Goal: Task Accomplishment & Management: Manage account settings

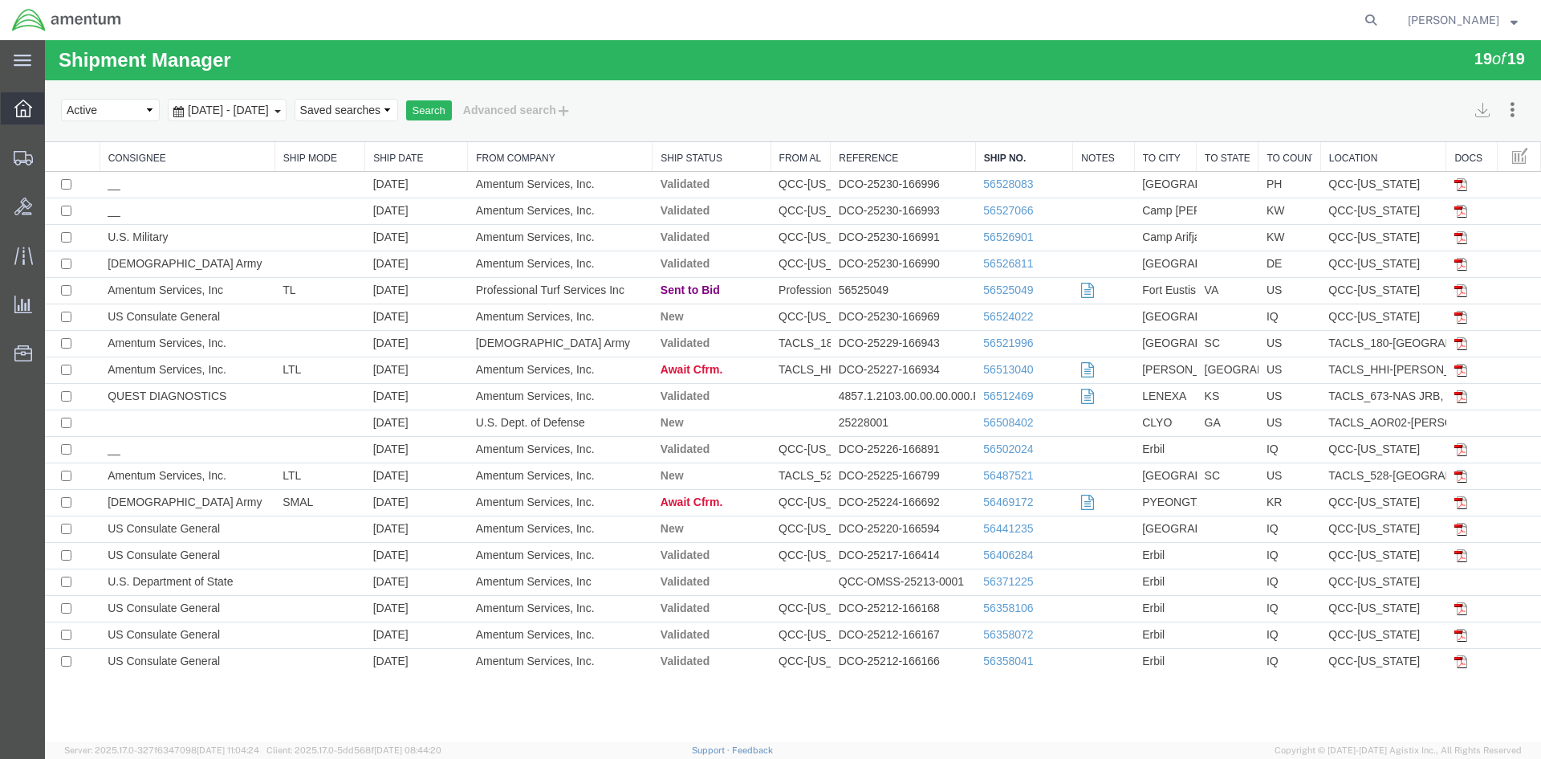
click at [55, 108] on span "Overview" at bounding box center [49, 108] width 11 height 32
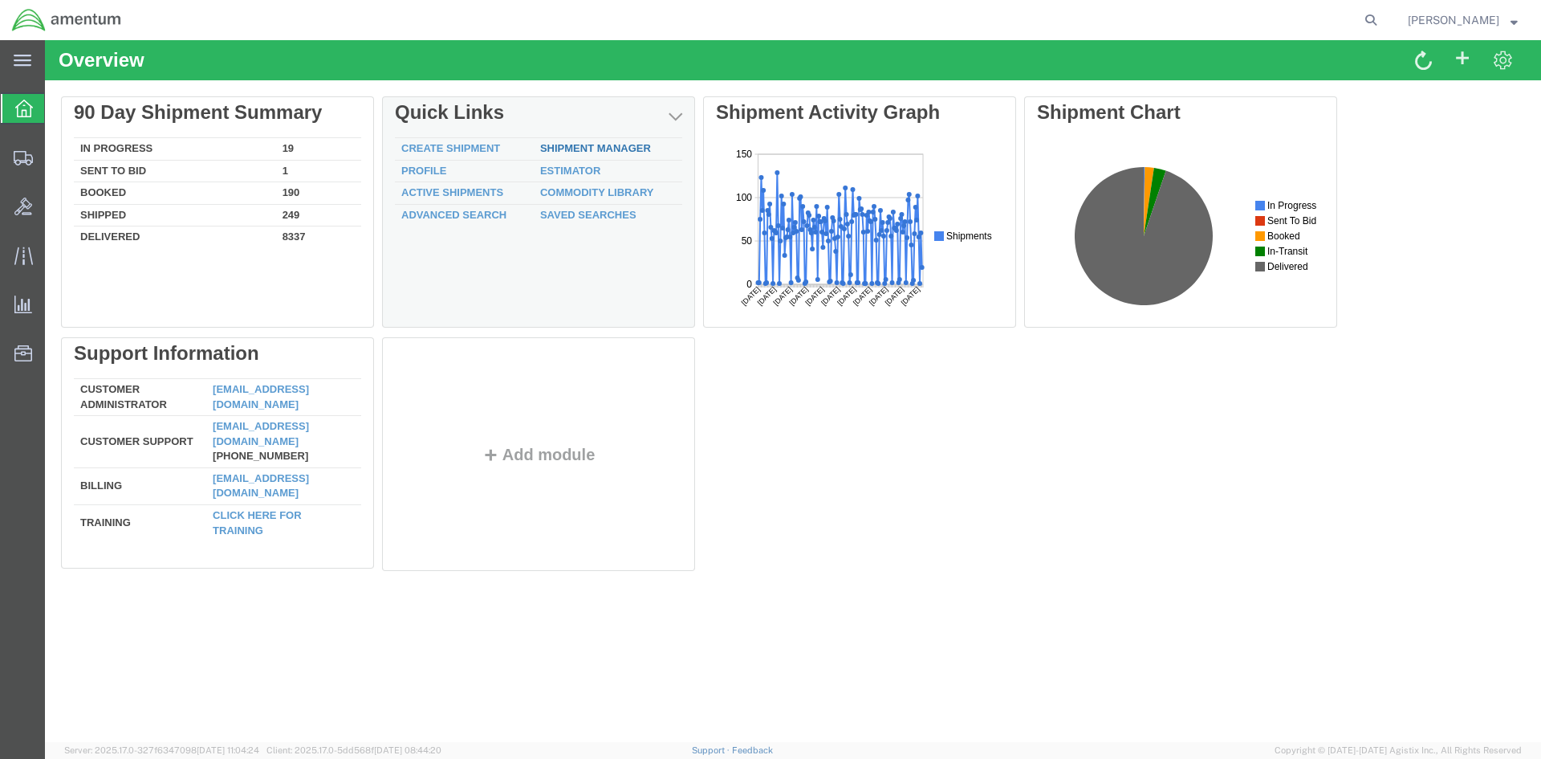
click at [571, 145] on link "Shipment Manager" at bounding box center [595, 148] width 111 height 12
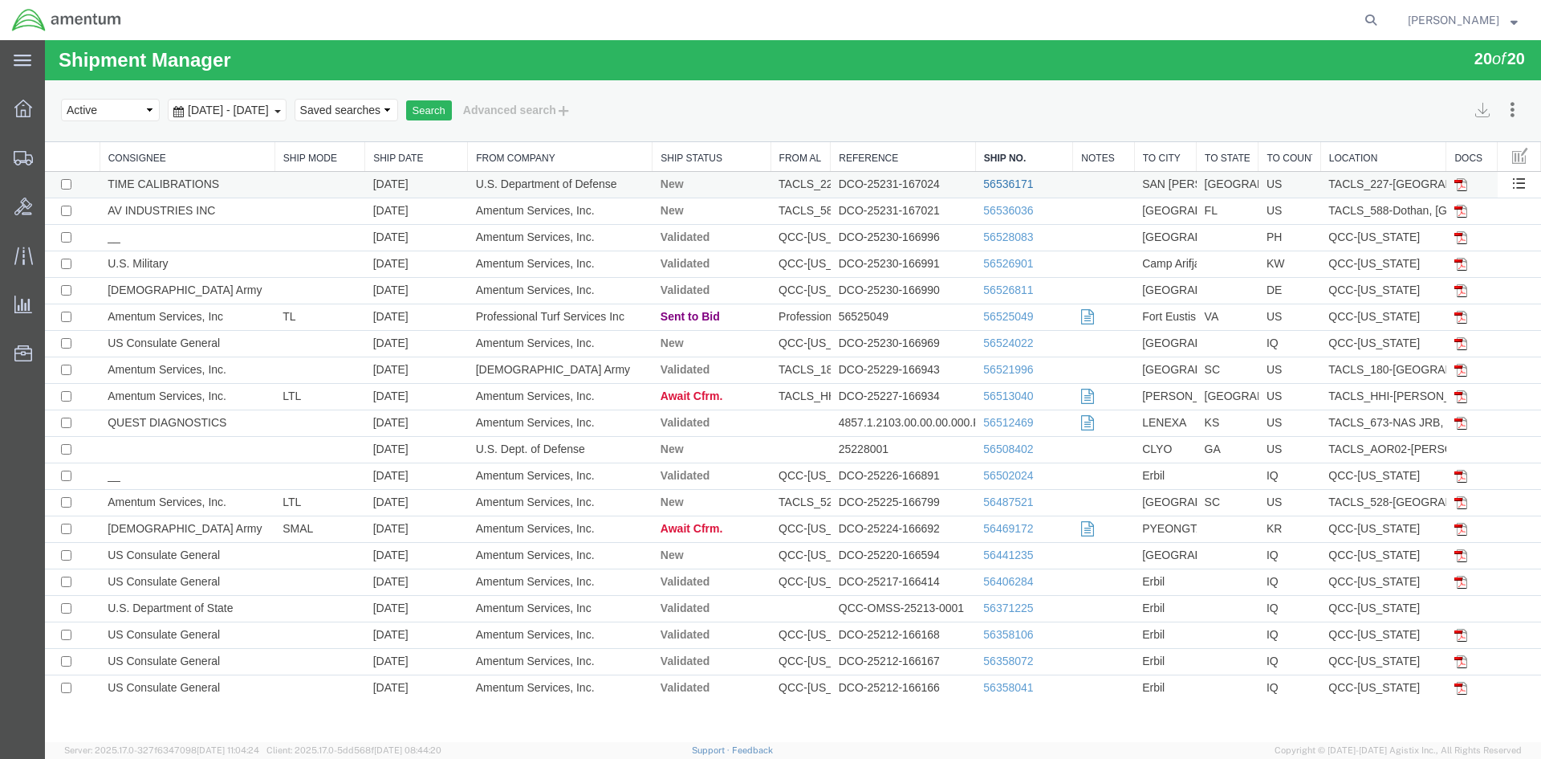
click at [1010, 185] on link "56536171" at bounding box center [1008, 183] width 50 height 13
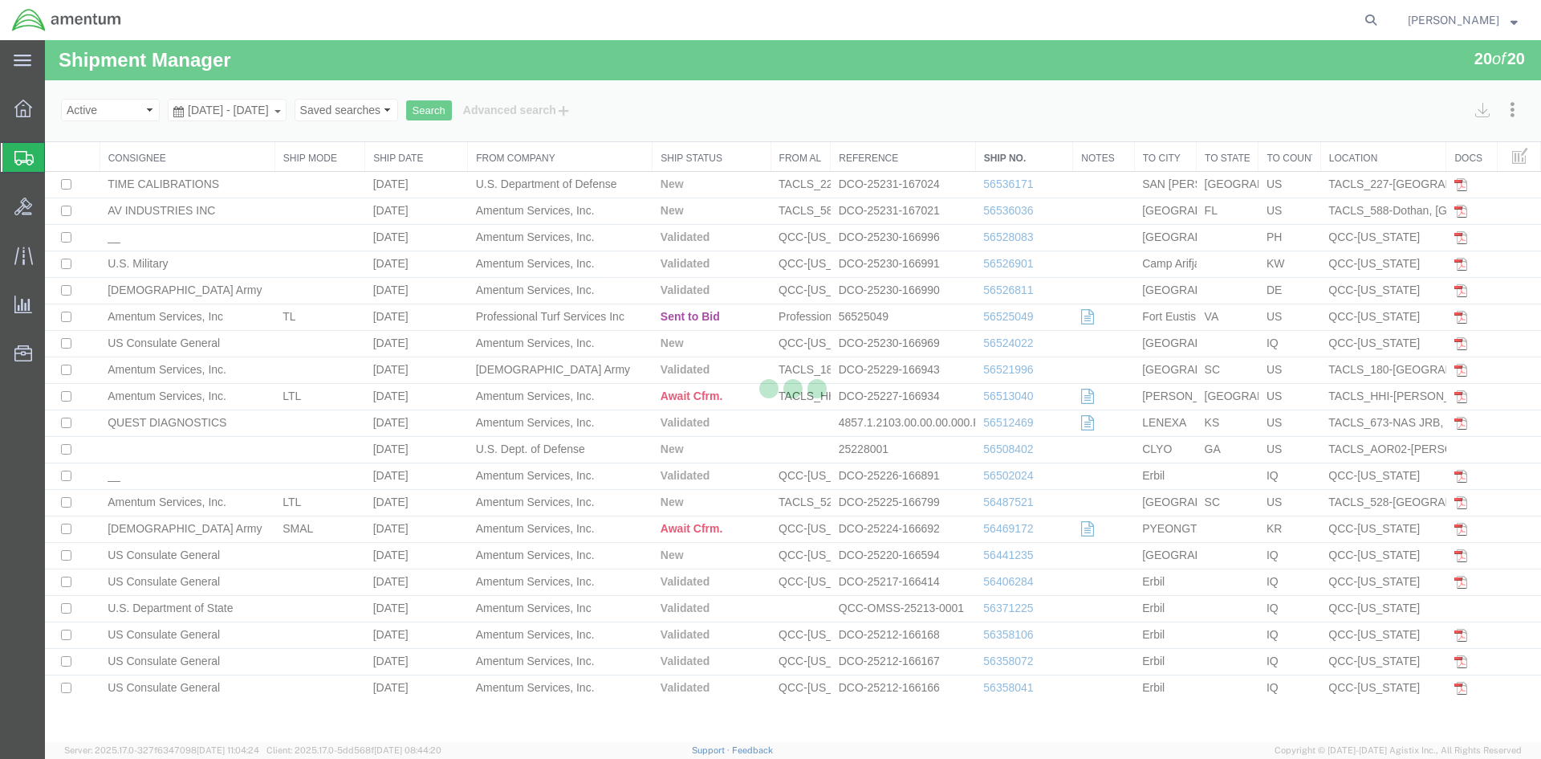
select select "42681"
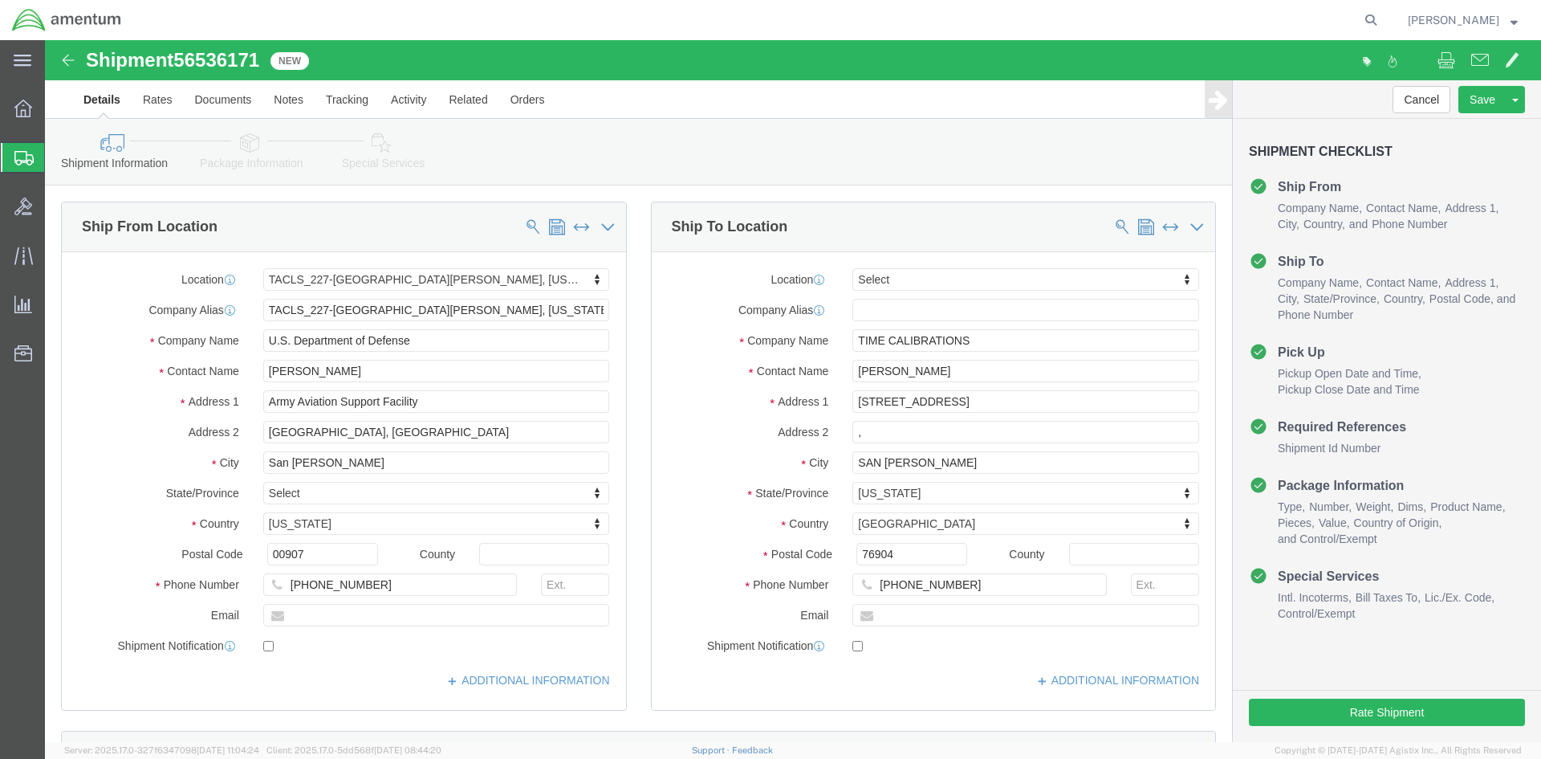
click link "Special Services"
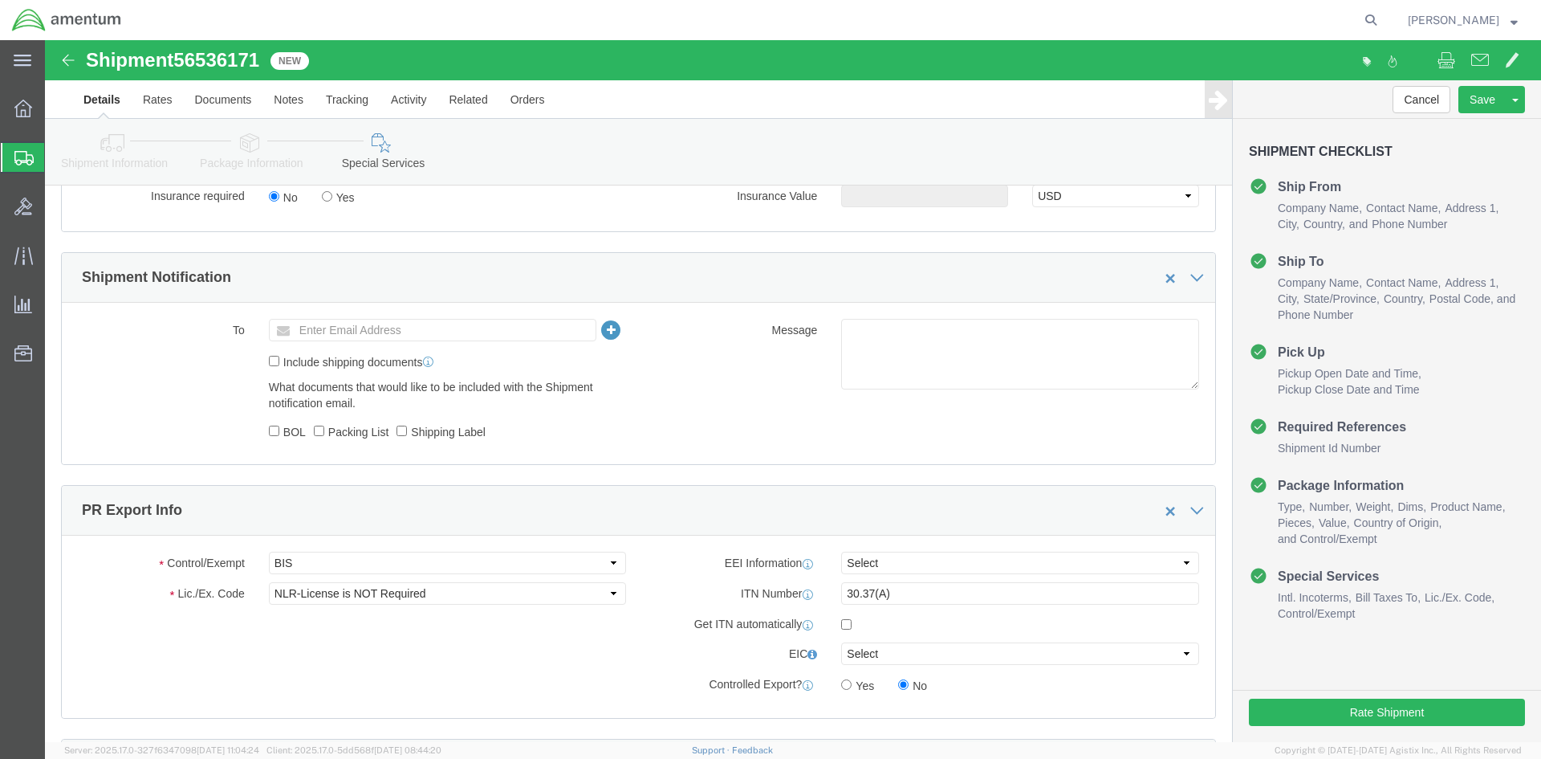
scroll to position [1044, 0]
click select "Select AES-Direct EEI Carrier File EEI EEI Exempt"
select select "EXEM"
click select "Select AES-Direct EEI Carrier File EEI EEI Exempt"
drag, startPoint x: 848, startPoint y: 552, endPoint x: 768, endPoint y: 556, distance: 79.5
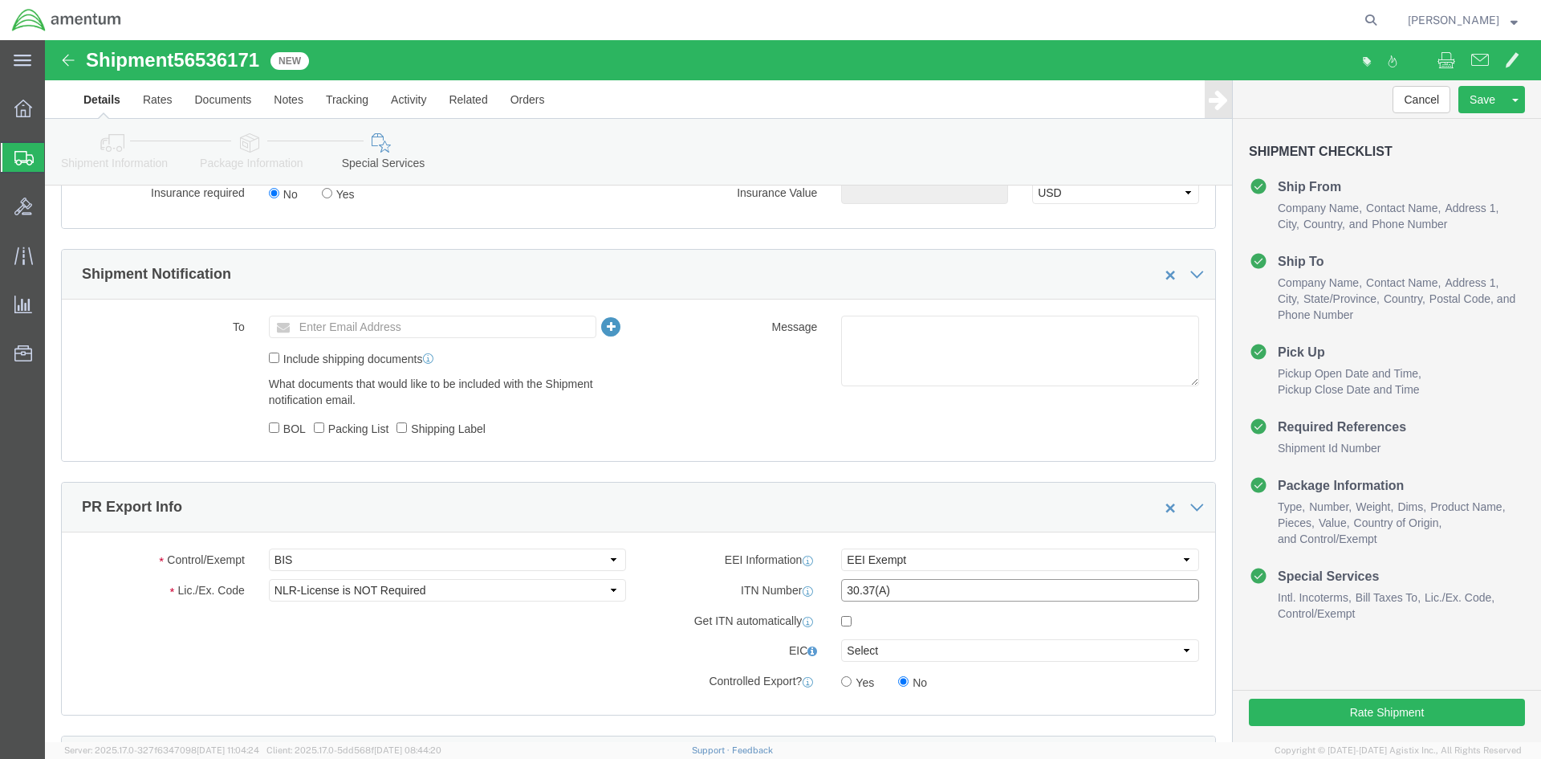
click div "ITN Number 30.37(A)"
click select "Select ATF BIS DEA EPA FDA FTR ITAR OFAC Other (OPA)"
select select "FTR"
click select "Select ATF BIS DEA EPA FDA FTR ITAR OFAC Other (OPA)"
click select "Select 30.2(d)(2) 30.36 30.37(a) 30.37(f) 30.37(g) 30.37(h) 30.37(i) 30.37(j) 3…"
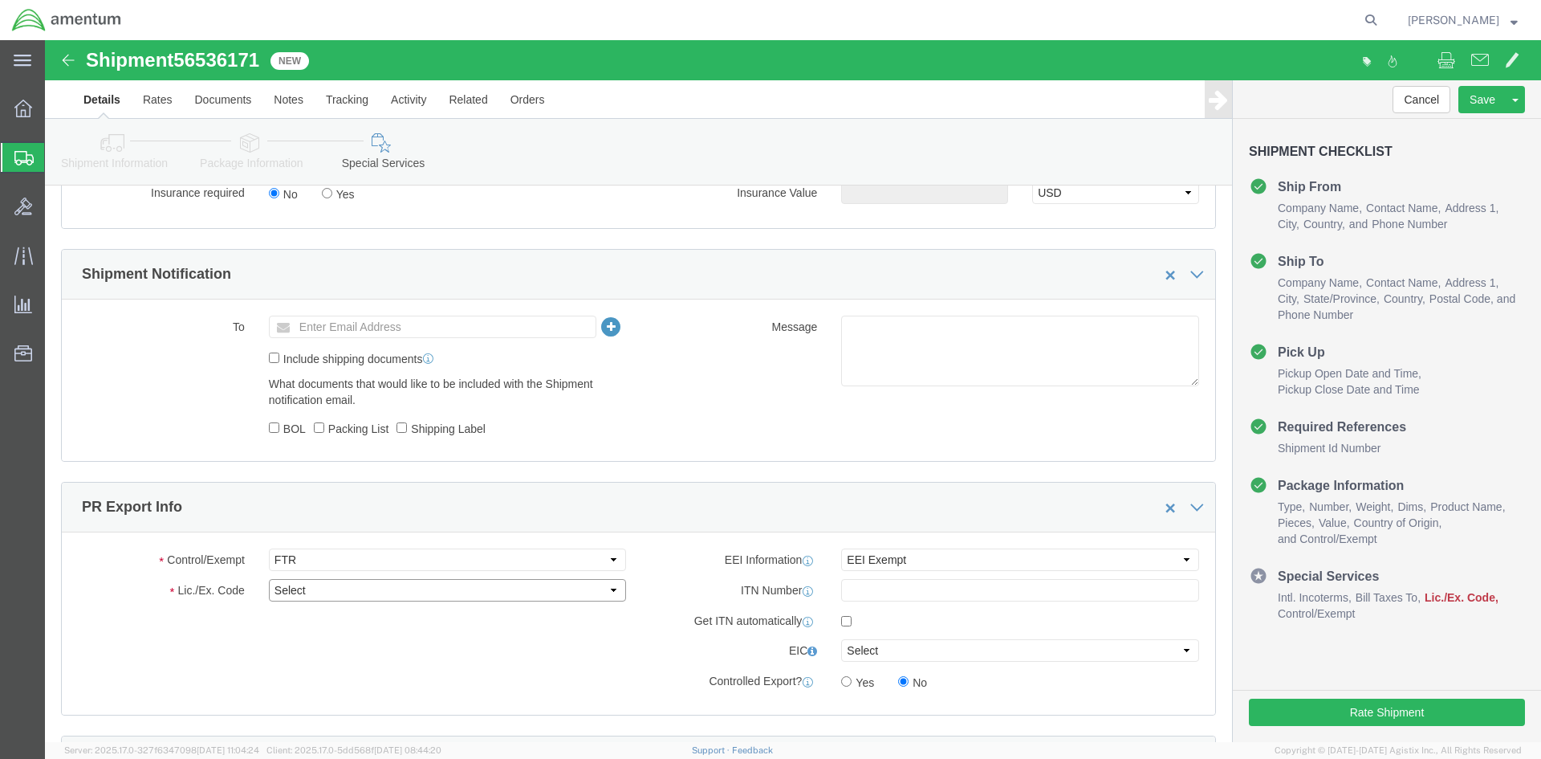
select select "30.37(a)"
click select "Select 30.2(d)(2) 30.36 30.37(a) 30.37(f) 30.37(g) 30.37(h) 30.37(i) 30.37(j) 3…"
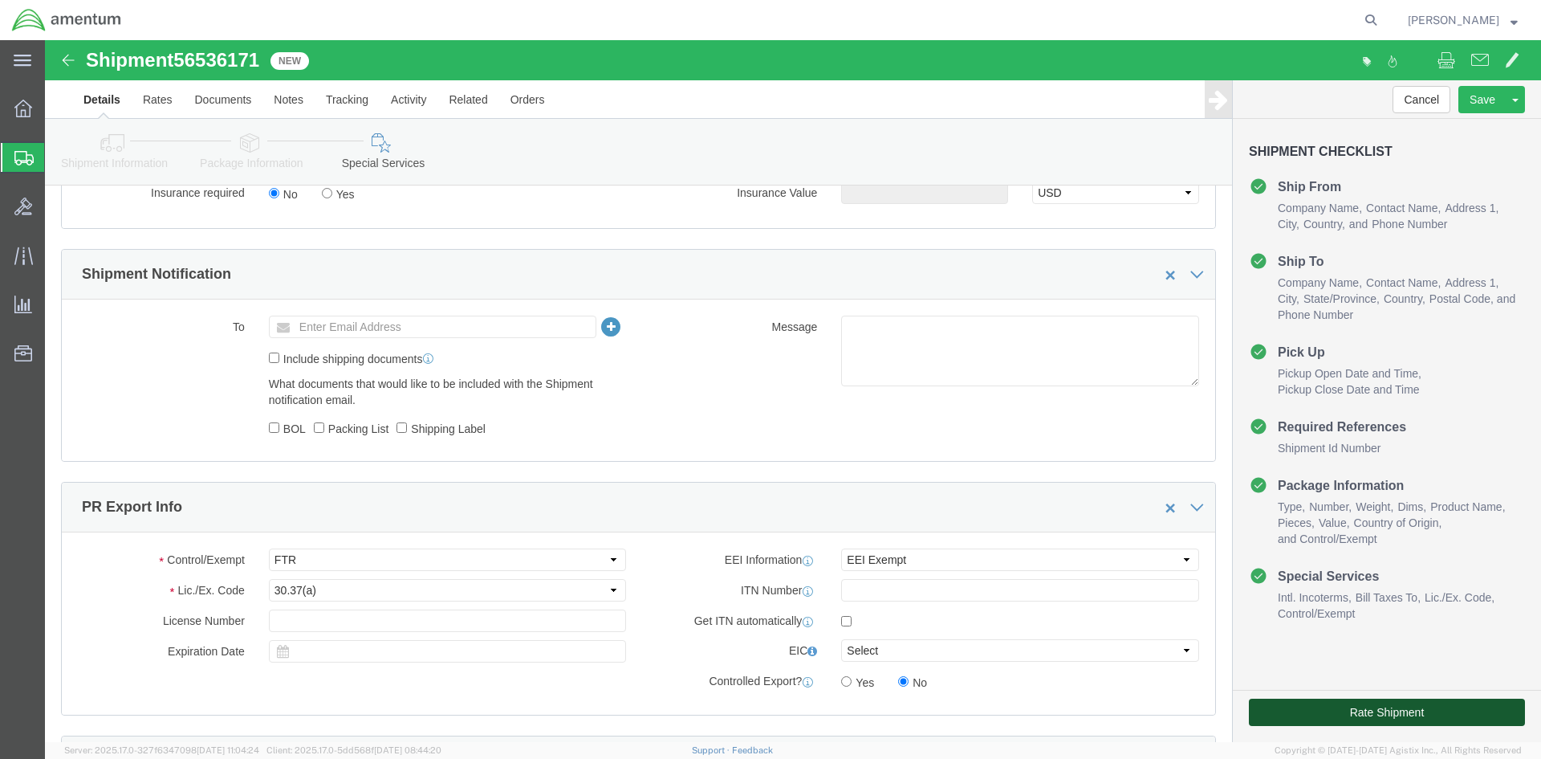
click button "Rate Shipment"
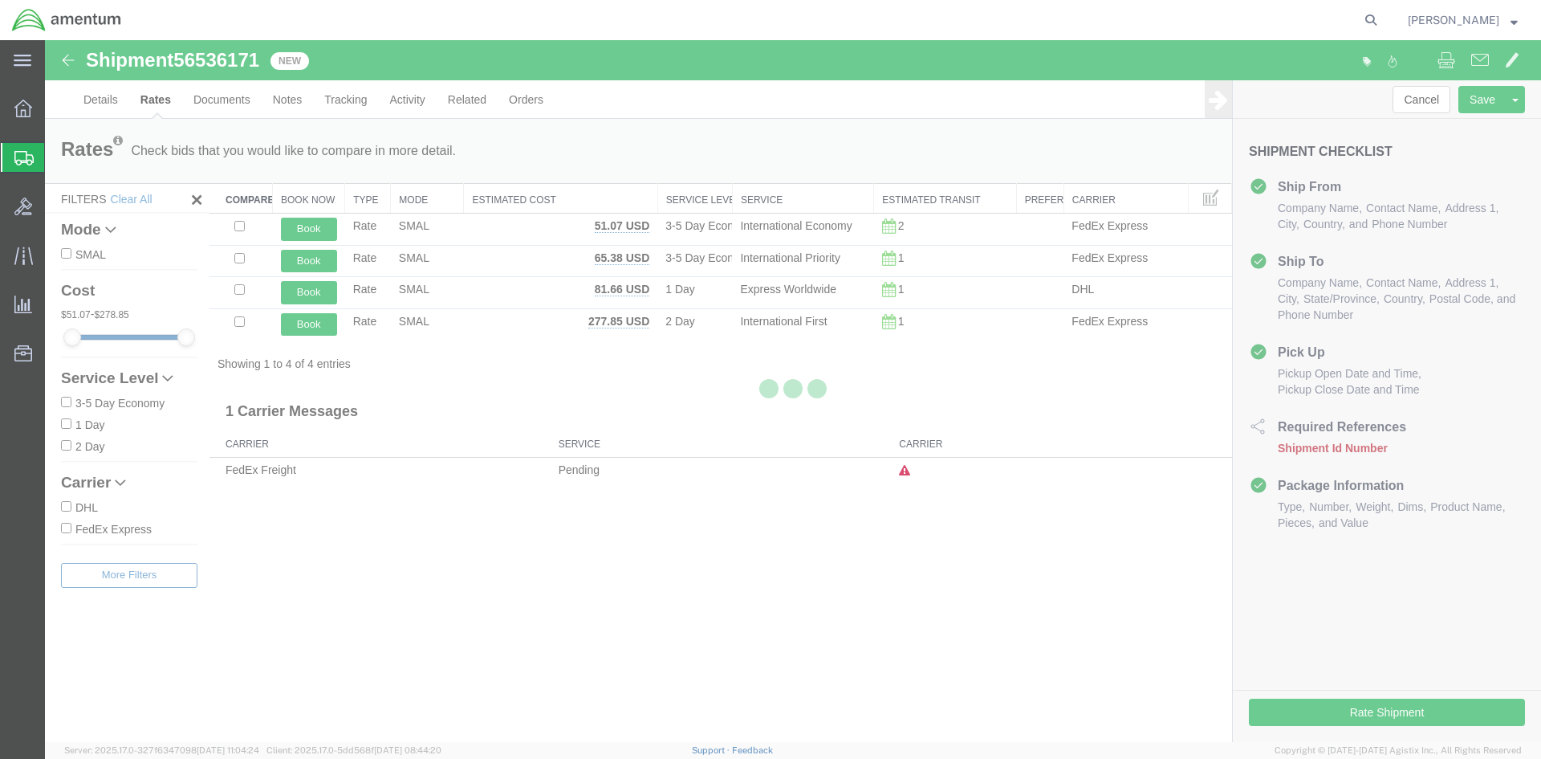
scroll to position [0, 0]
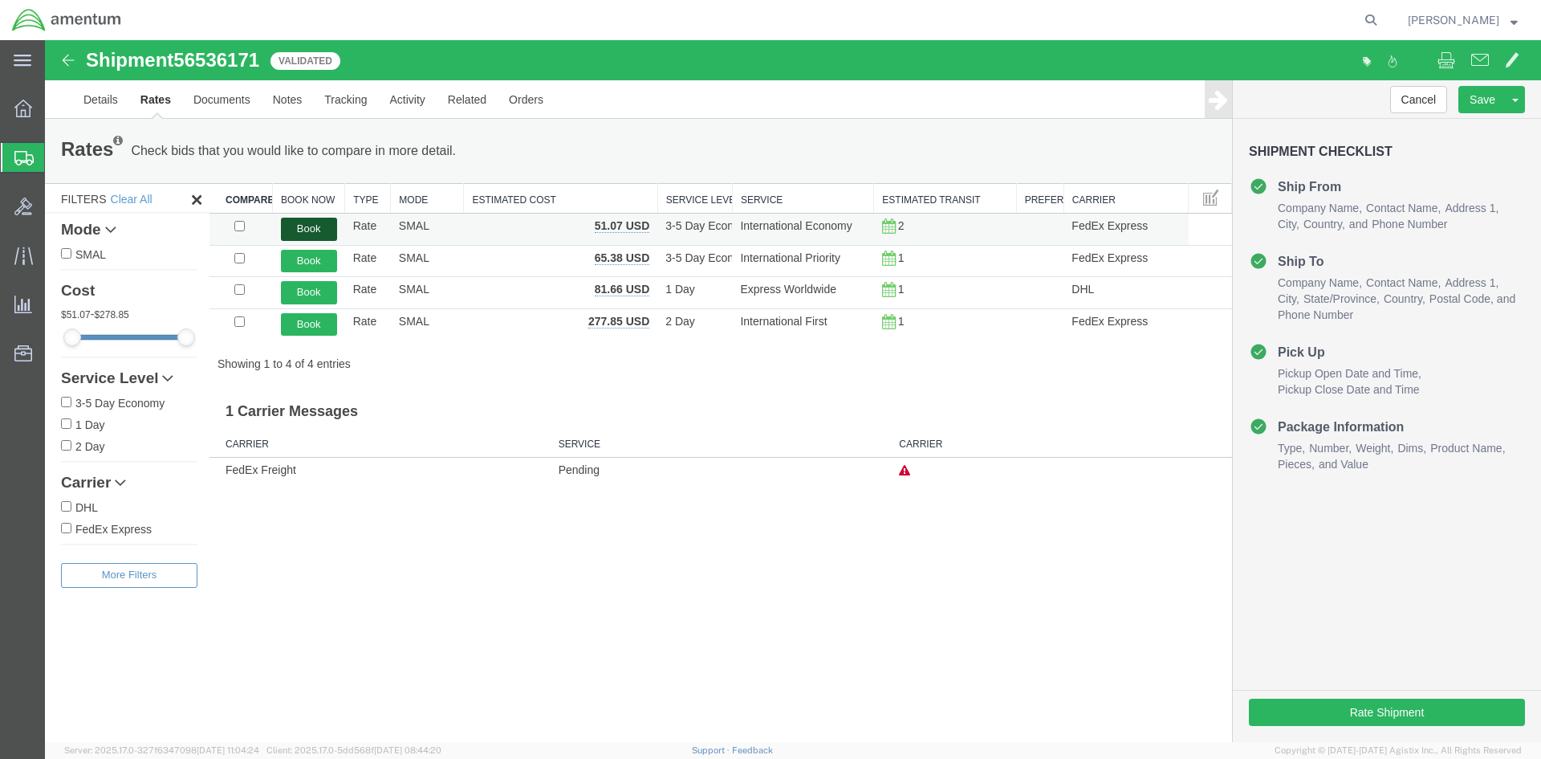
click at [315, 228] on button "Book" at bounding box center [309, 229] width 56 height 23
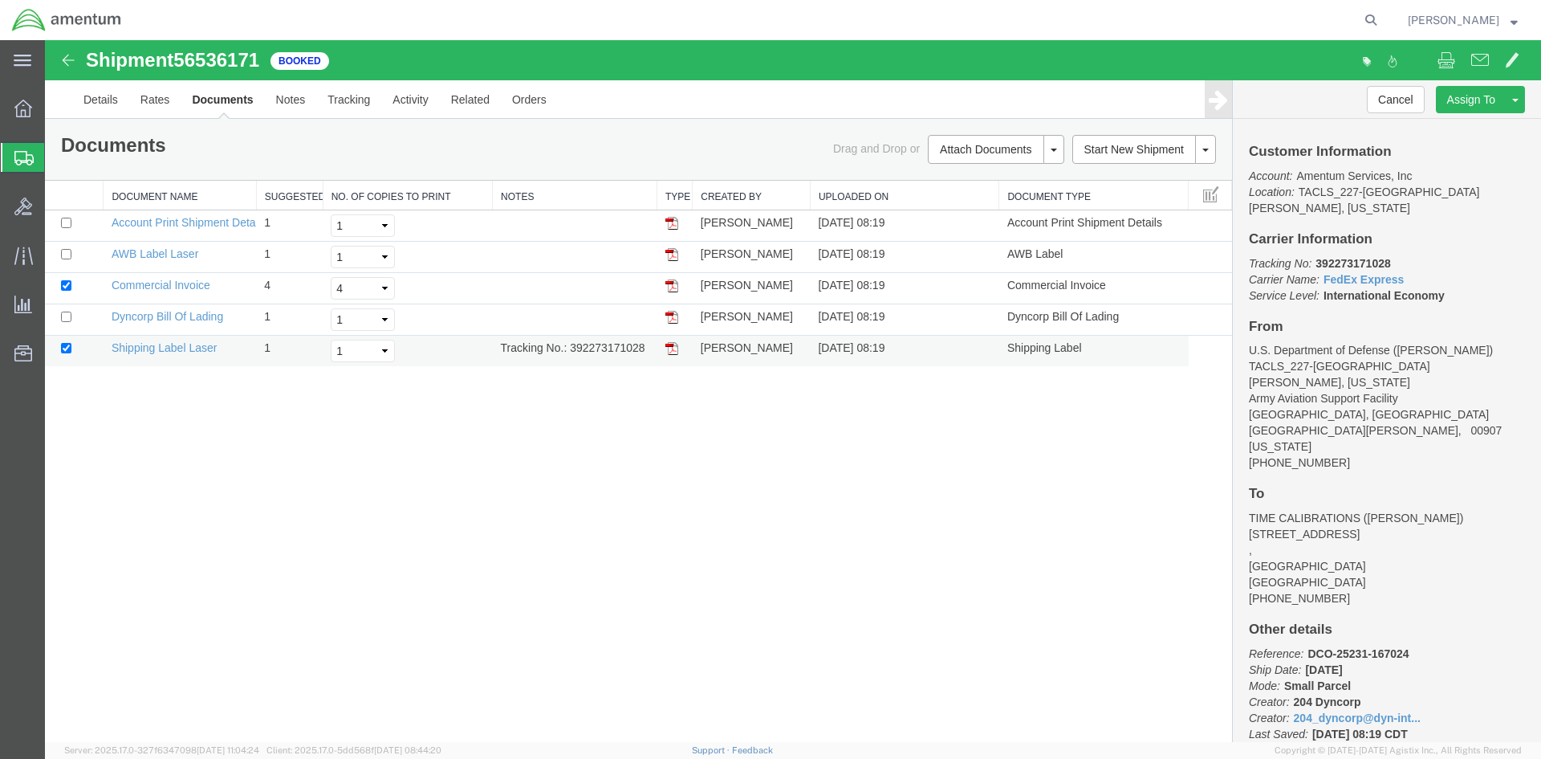
click at [670, 348] on img at bounding box center [671, 348] width 13 height 13
click at [674, 283] on img at bounding box center [671, 285] width 13 height 13
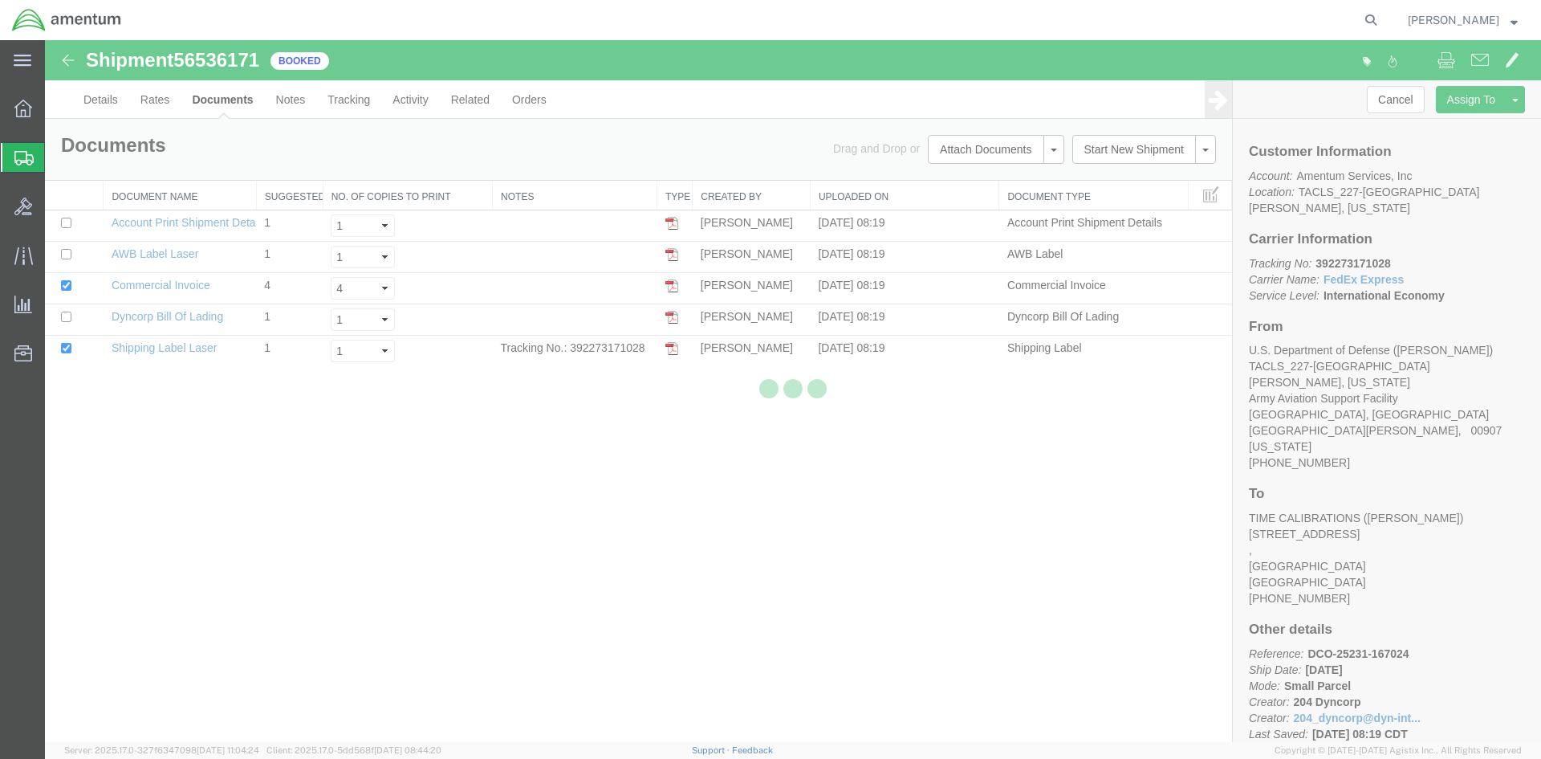
click at [676, 256] on div at bounding box center [793, 391] width 1496 height 702
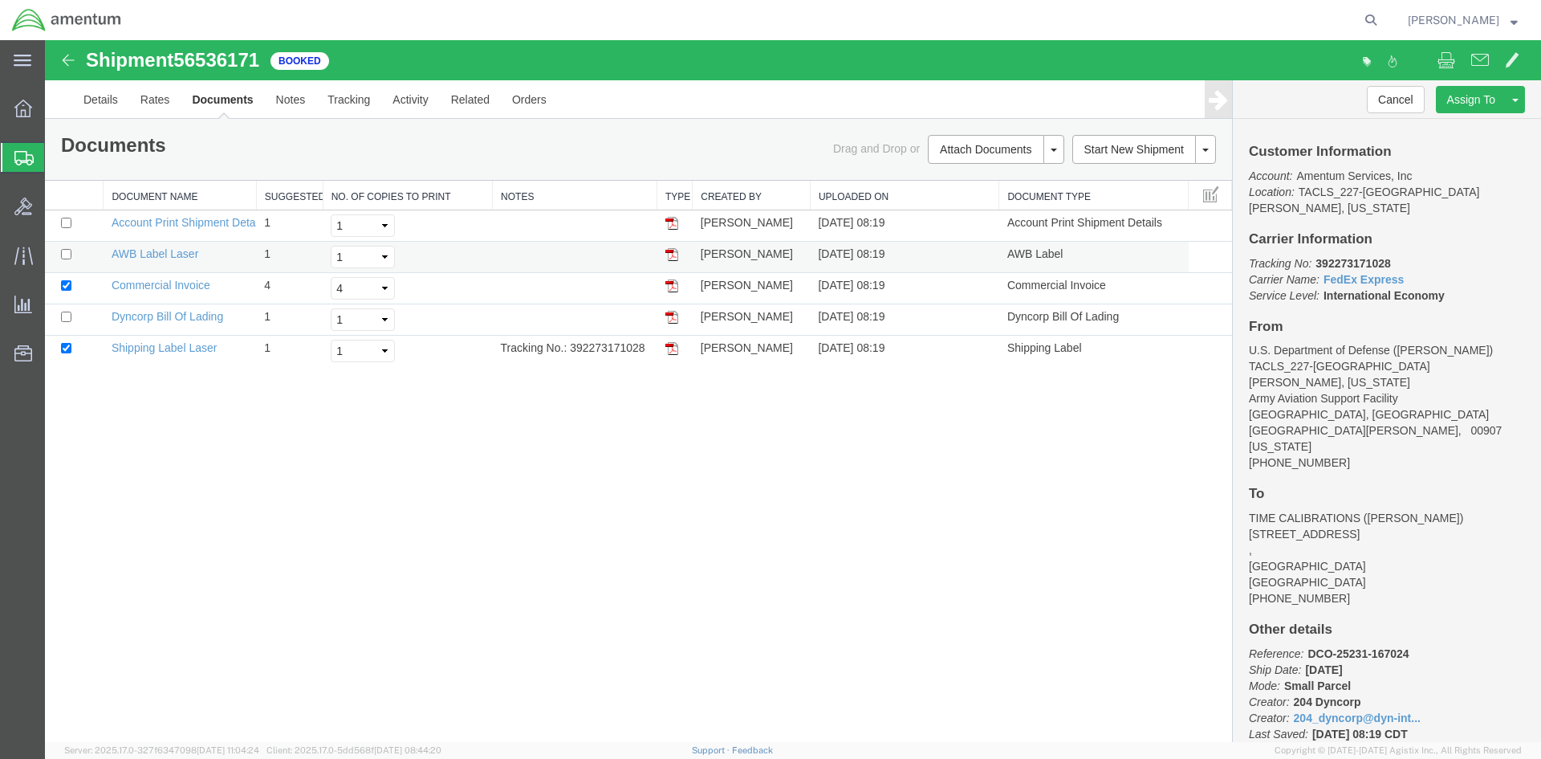
click at [673, 256] on img at bounding box center [671, 254] width 13 height 13
click at [55, 112] on span "Overview" at bounding box center [49, 108] width 11 height 32
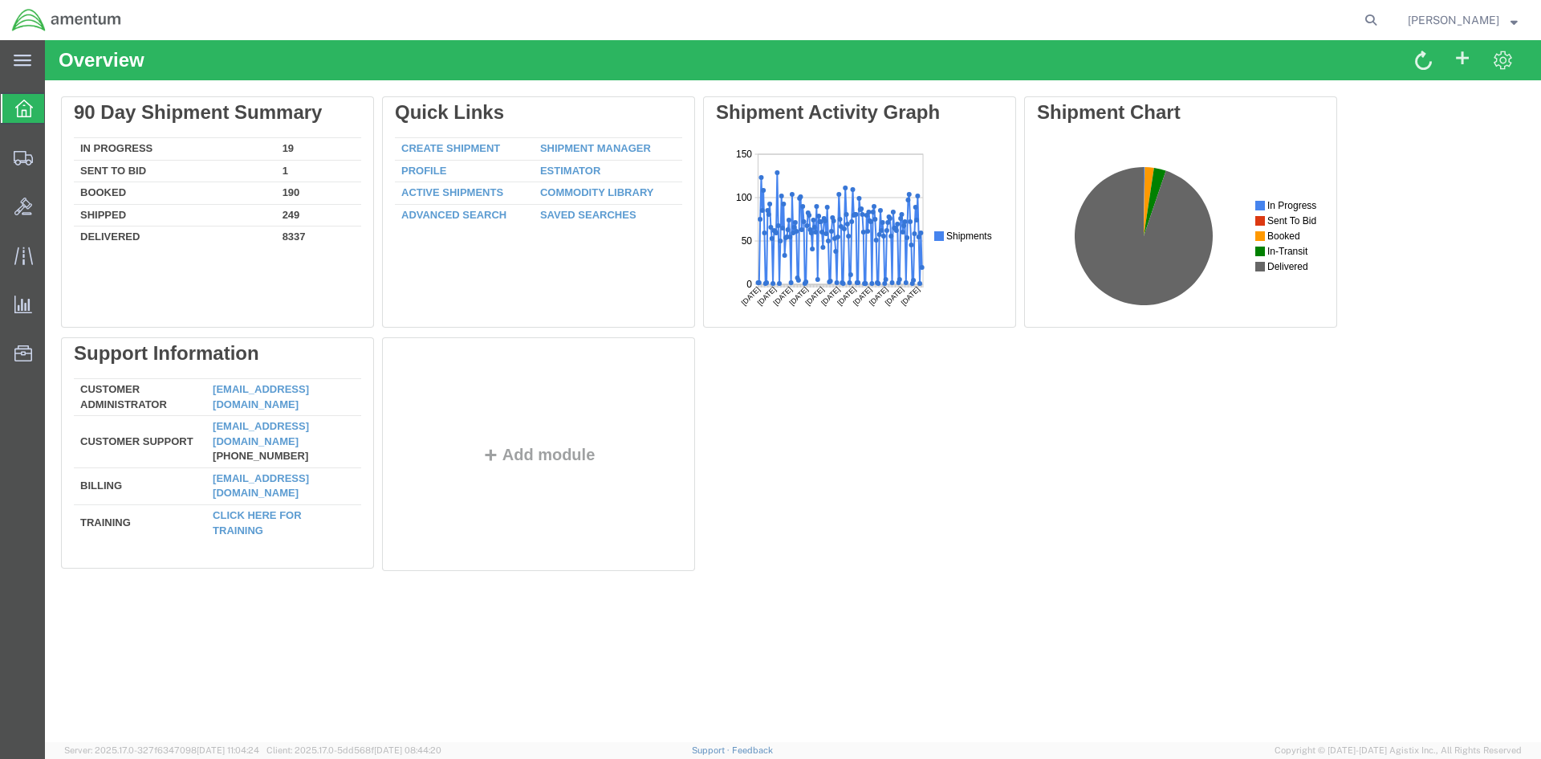
click at [574, 149] on div "Delete 90 Day Shipment Summary In Progress 19 Sent To Bid 1 Booked 190 Shipped …" at bounding box center [793, 337] width 1464 height 482
drag, startPoint x: 564, startPoint y: 151, endPoint x: 556, endPoint y: 168, distance: 18.3
click at [564, 151] on link "Shipment Manager" at bounding box center [595, 148] width 111 height 12
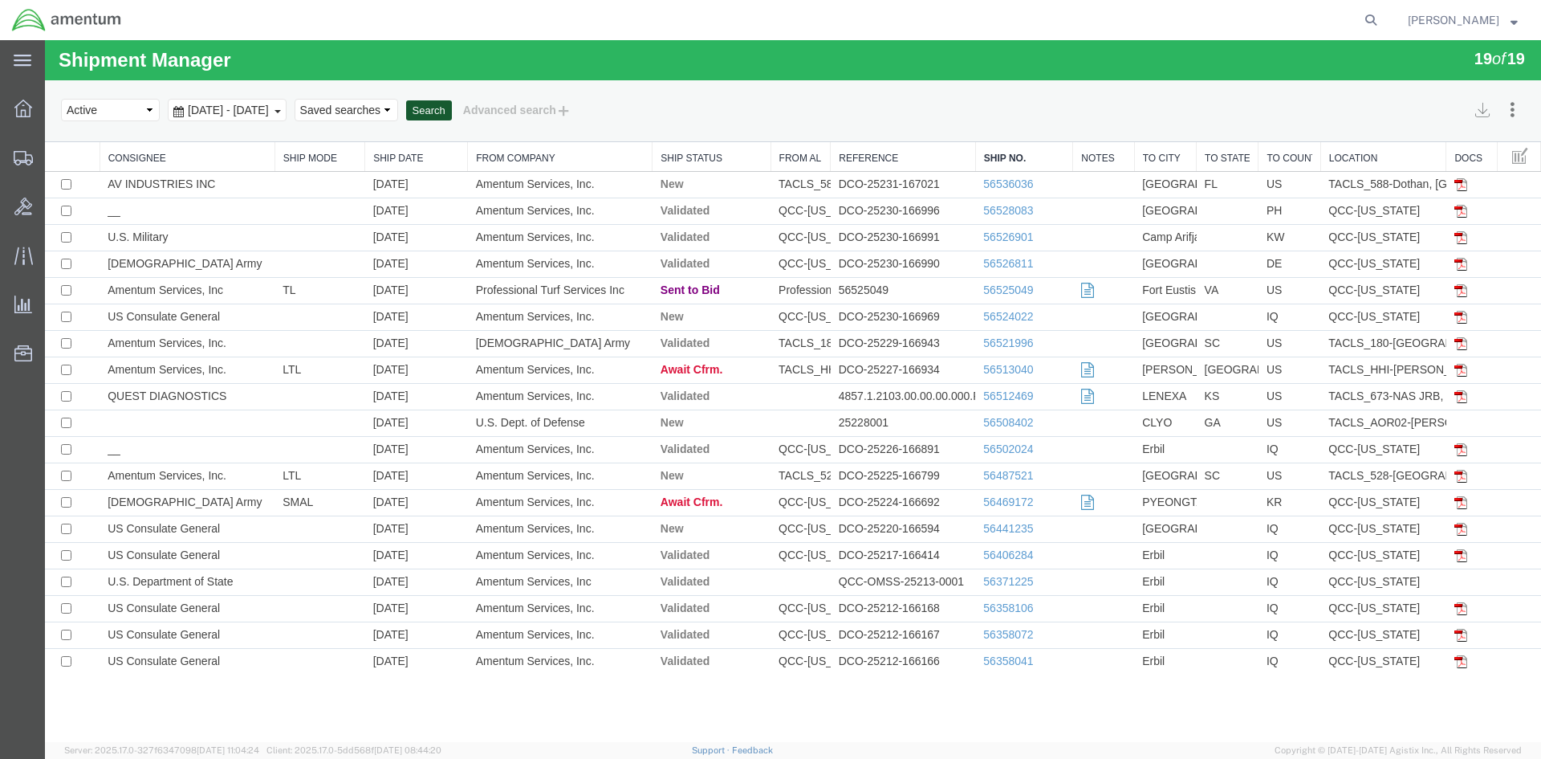
click at [452, 113] on button "Search" at bounding box center [429, 110] width 46 height 21
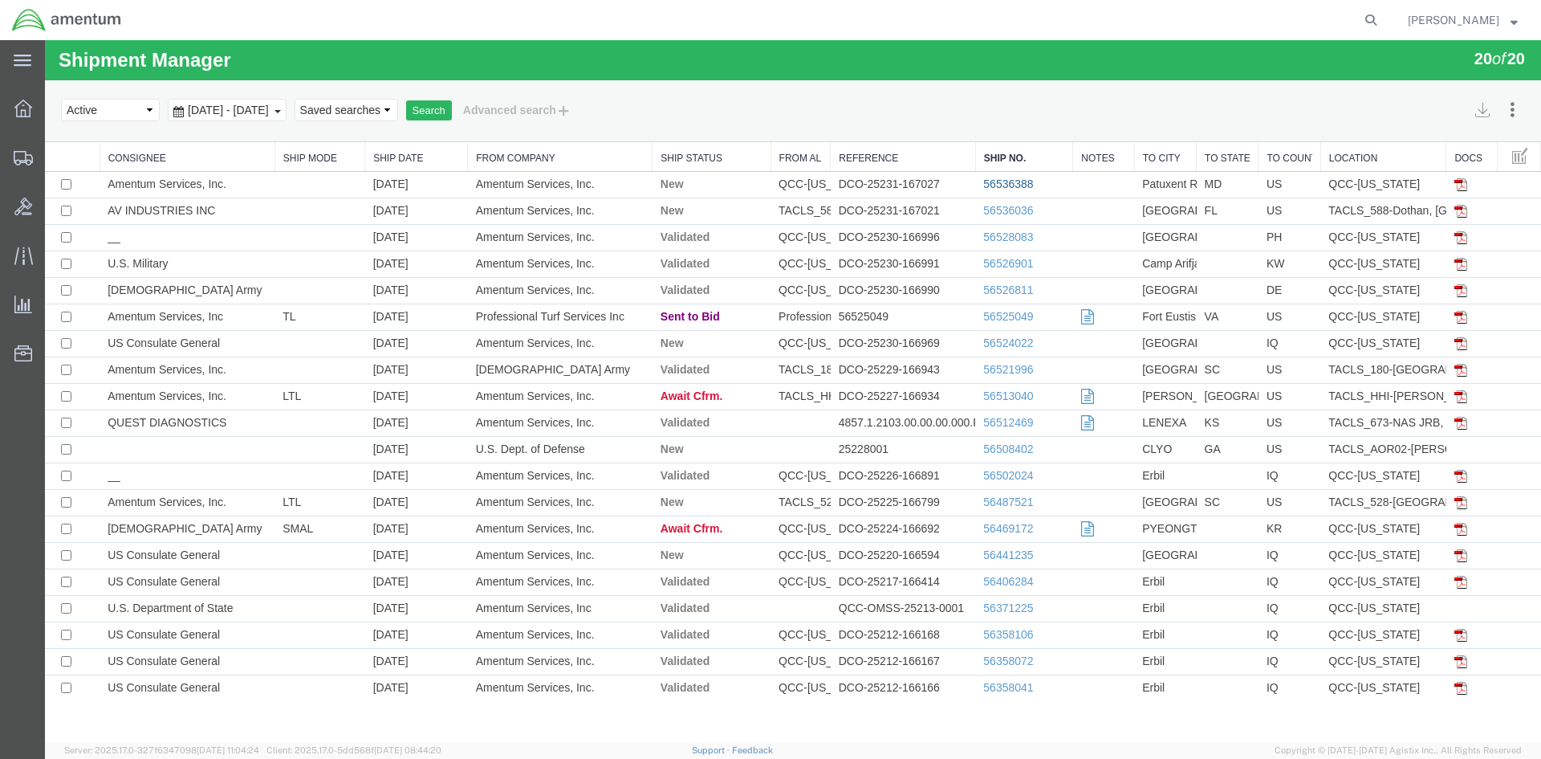
click at [990, 184] on link "56536388" at bounding box center [1008, 183] width 50 height 13
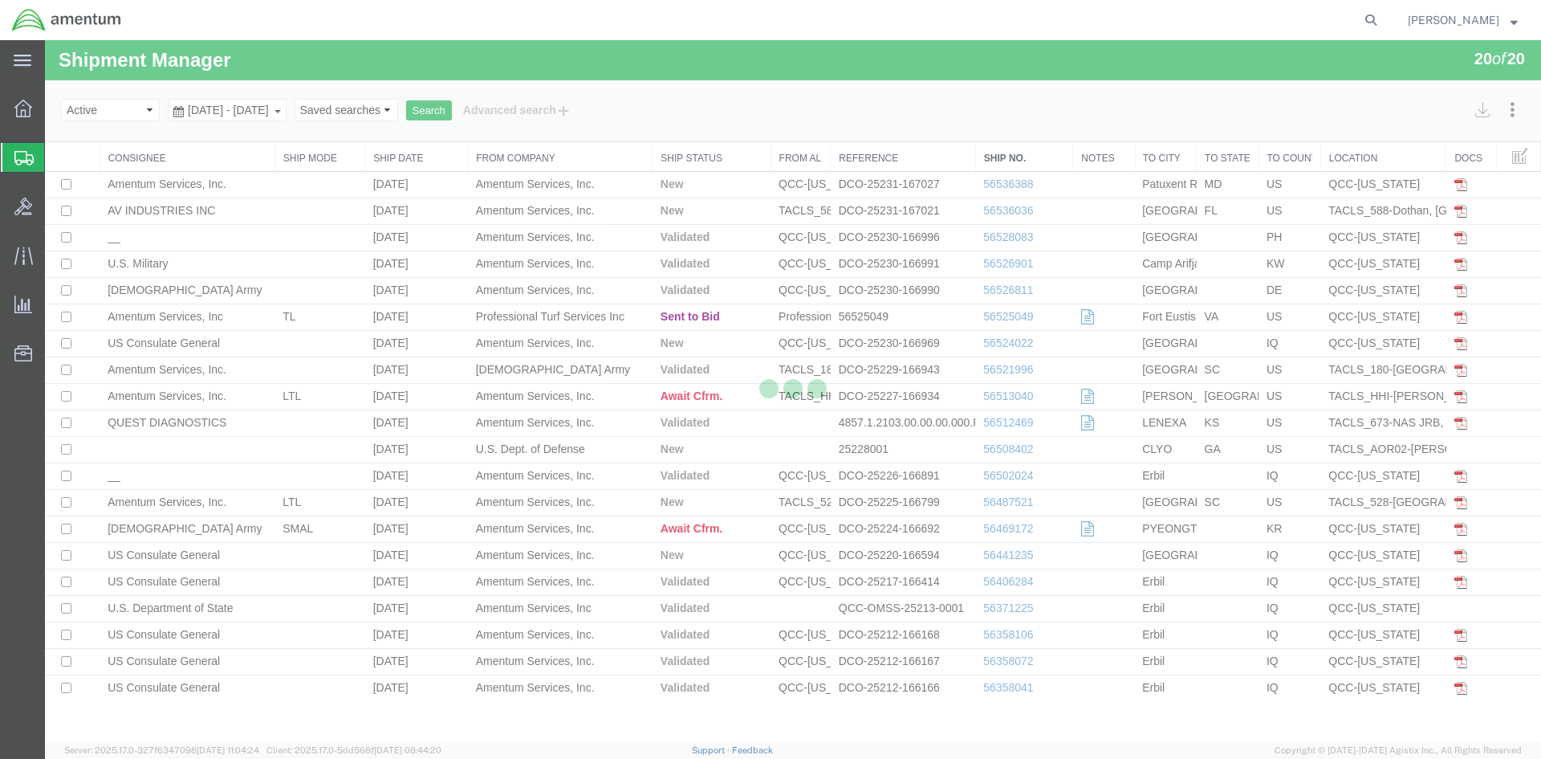
select select "42668"
select select "42719"
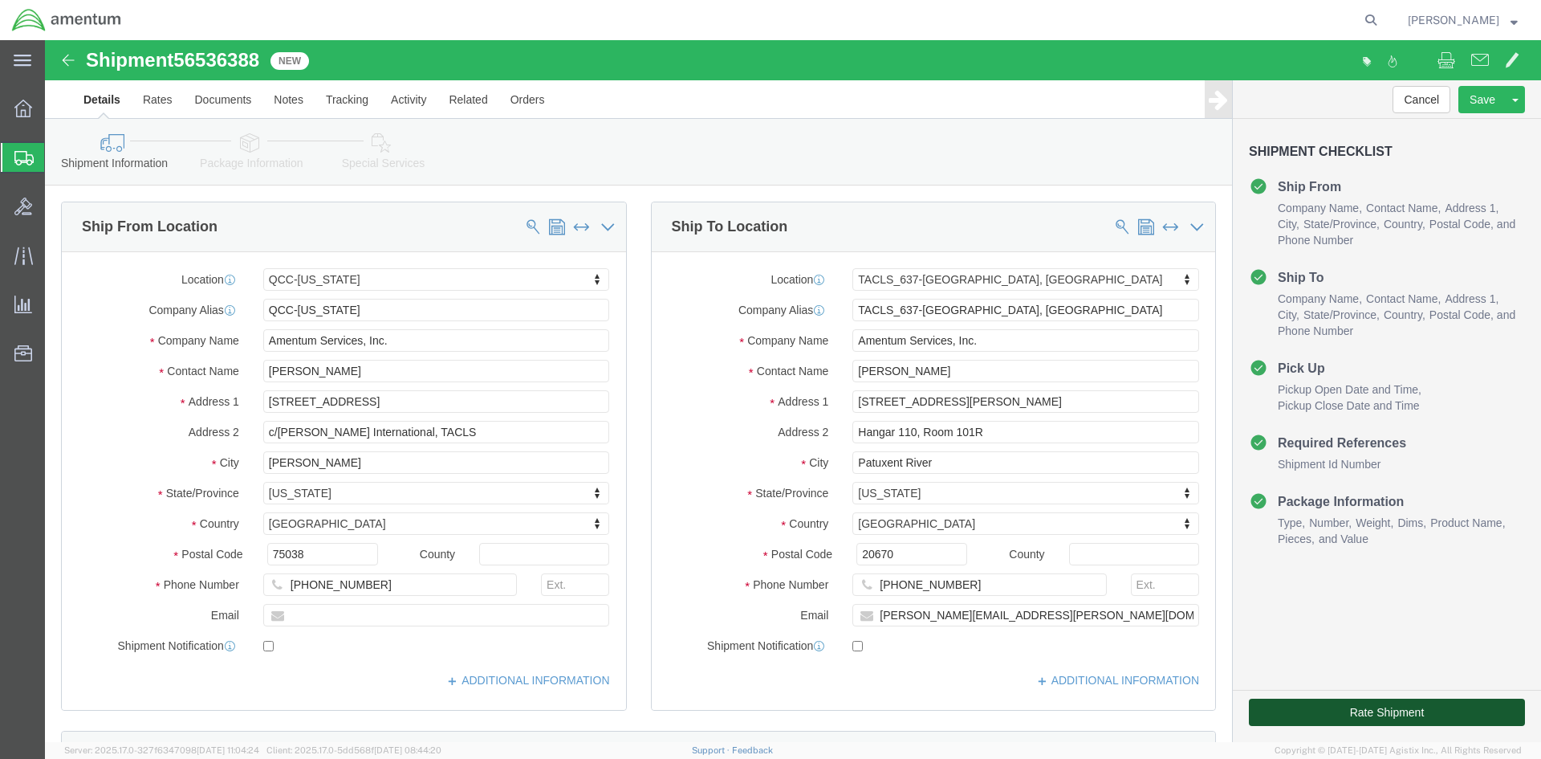
click button "Rate Shipment"
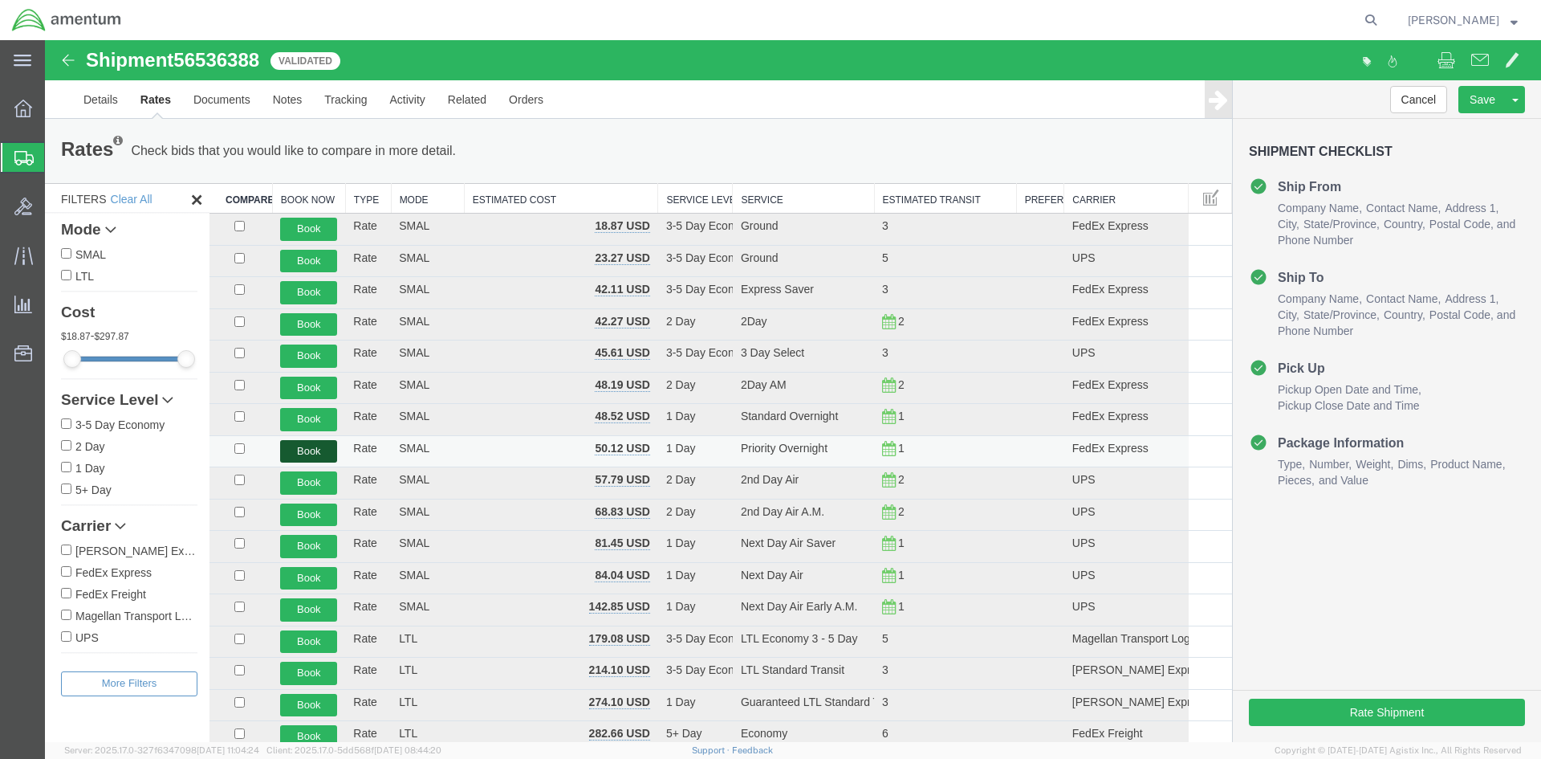
click at [293, 448] on button "Book" at bounding box center [308, 451] width 57 height 23
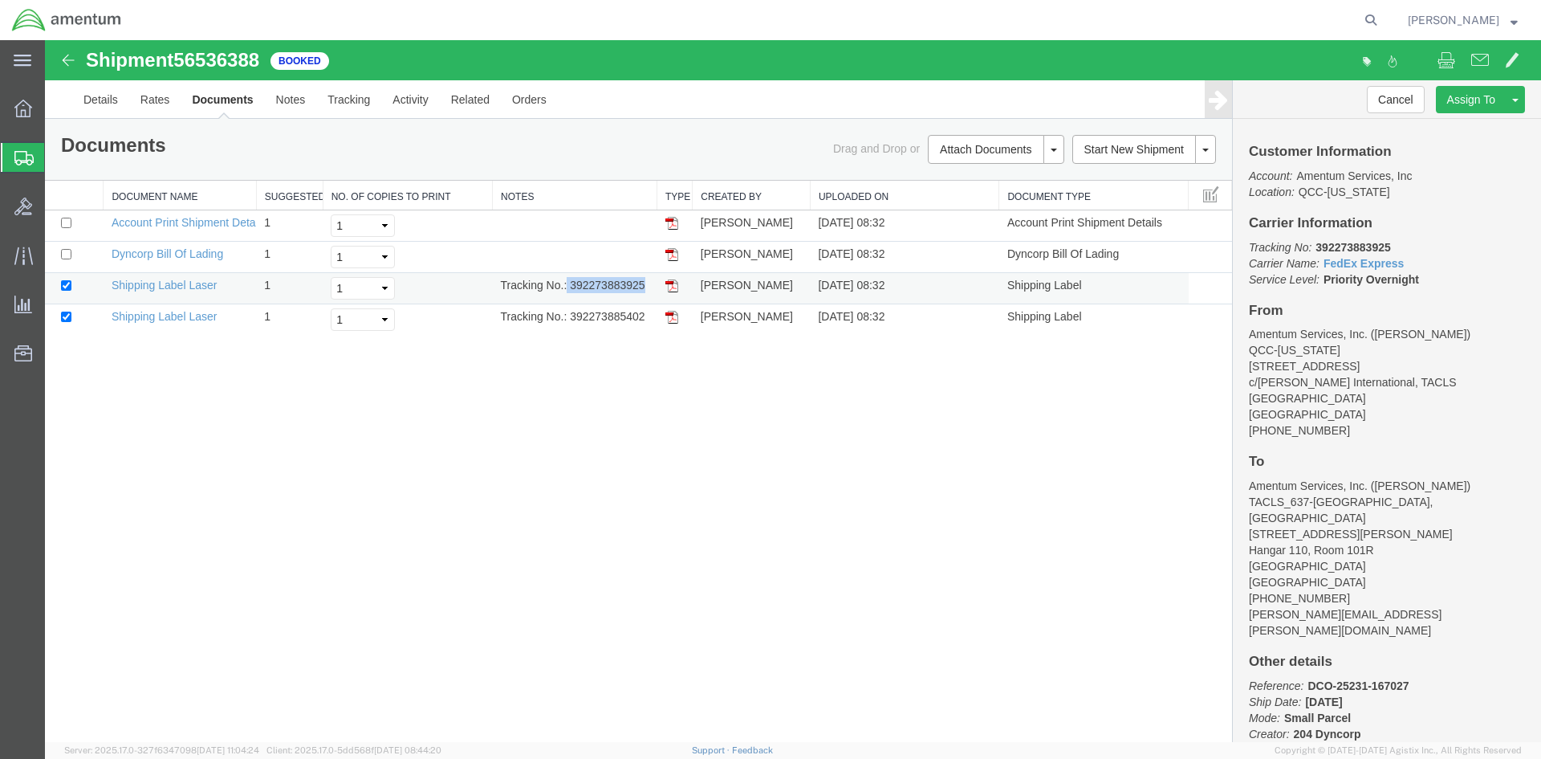
drag, startPoint x: 568, startPoint y: 284, endPoint x: 642, endPoint y: 290, distance: 74.1
click at [642, 290] on td "Tracking No.: 392273883925" at bounding box center [575, 288] width 165 height 31
copy td "392273883925"
click at [672, 291] on img at bounding box center [671, 285] width 13 height 13
drag, startPoint x: 673, startPoint y: 316, endPoint x: 63, endPoint y: 263, distance: 611.6
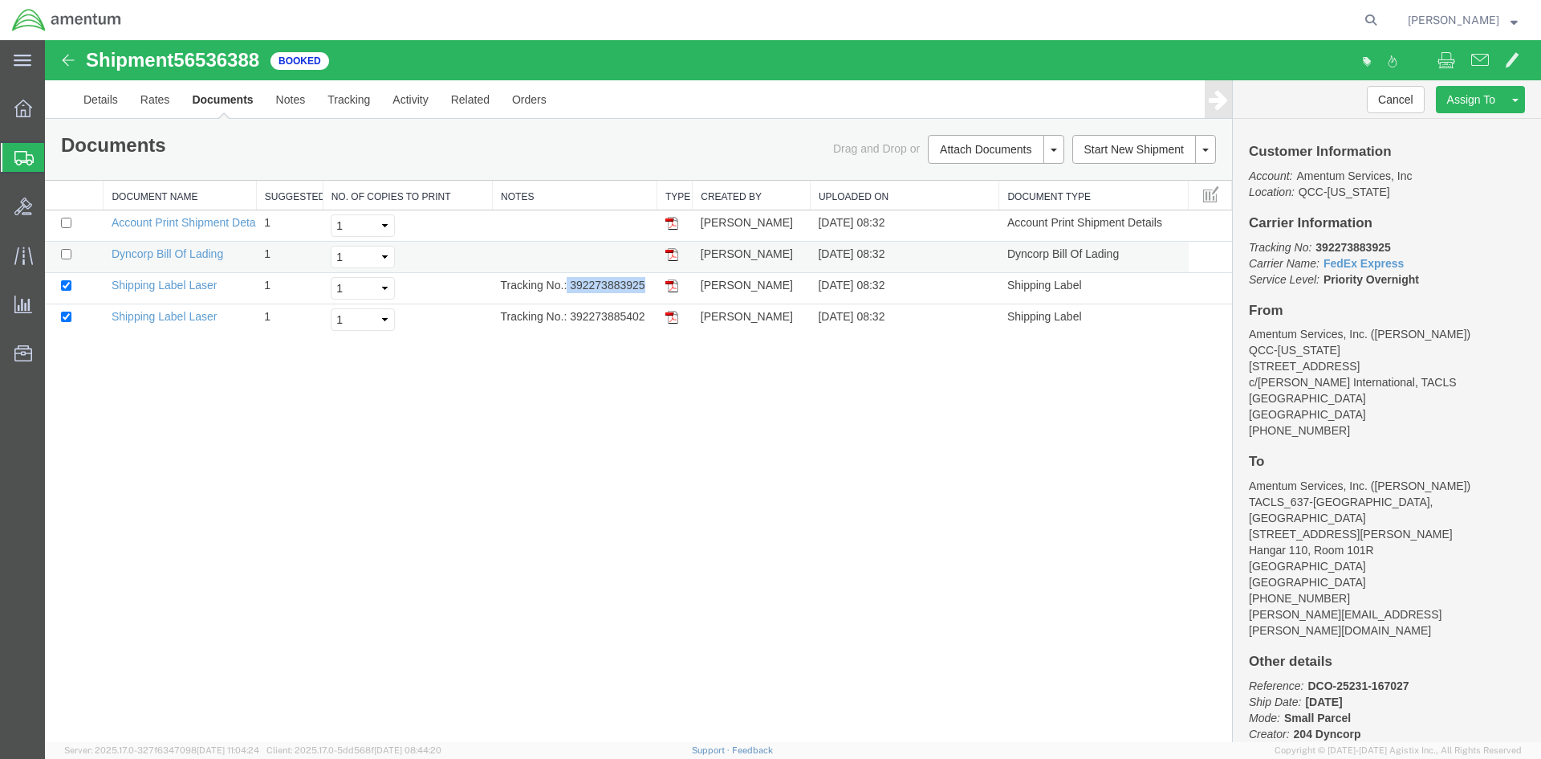
click at [673, 316] on img at bounding box center [671, 317] width 13 height 13
click at [55, 101] on span "Overview" at bounding box center [49, 108] width 11 height 32
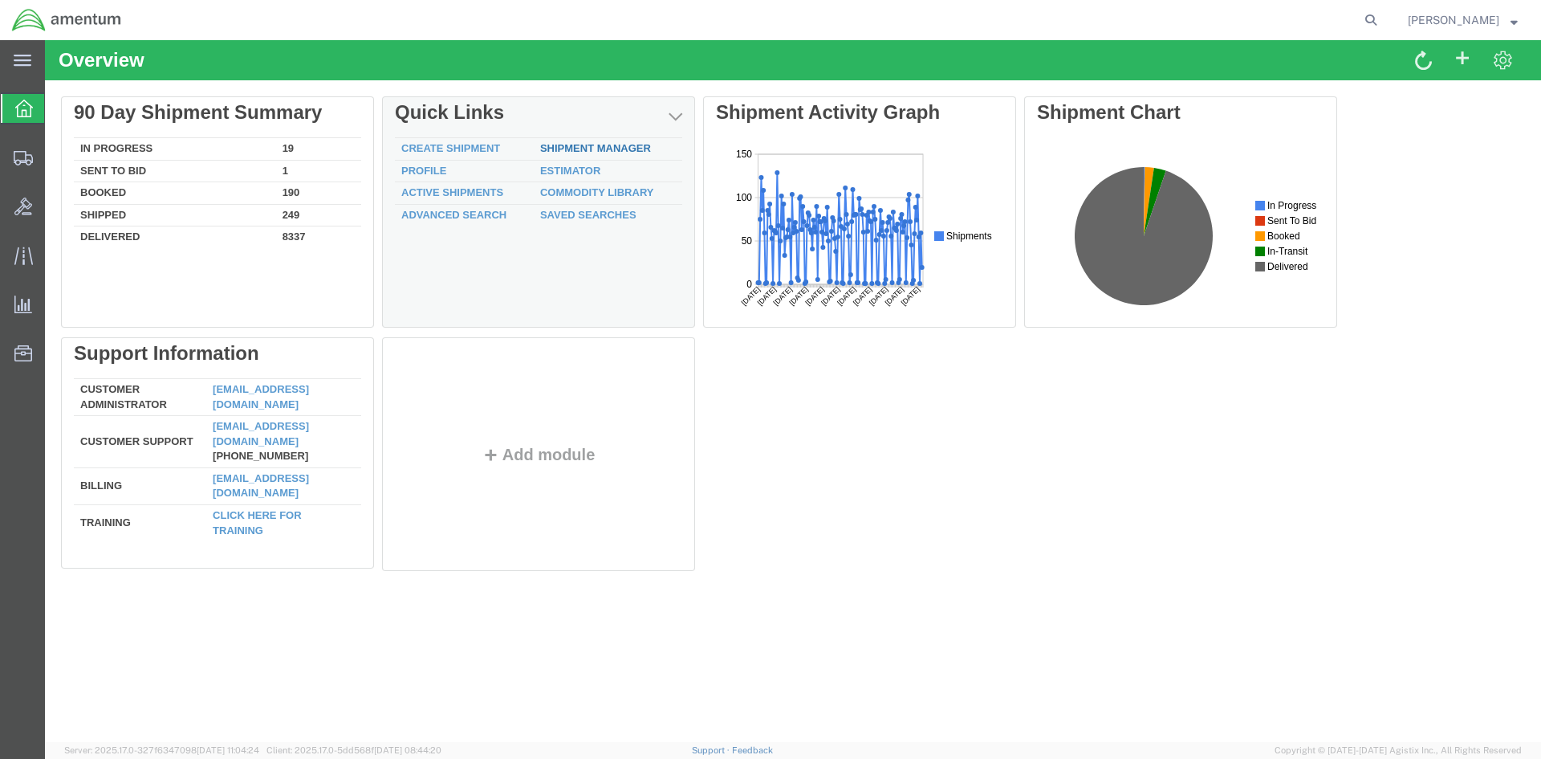
click at [552, 149] on div "Delete 90 Day Shipment Summary In Progress 19 Sent To Bid 1 Booked 190 Shipped …" at bounding box center [793, 337] width 1464 height 482
click at [613, 150] on link "Shipment Manager" at bounding box center [595, 148] width 111 height 12
